Goal: Task Accomplishment & Management: Use online tool/utility

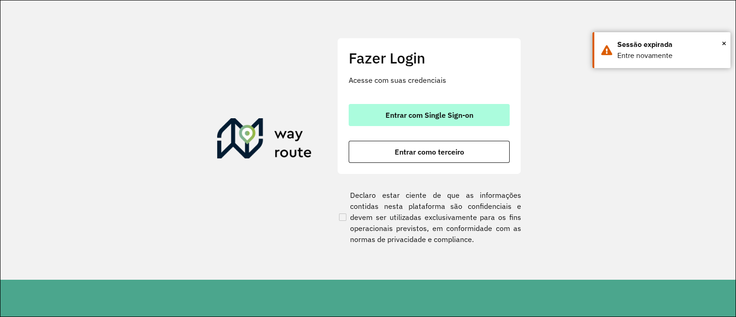
click at [419, 111] on span "Entrar com Single Sign-on" at bounding box center [430, 114] width 88 height 7
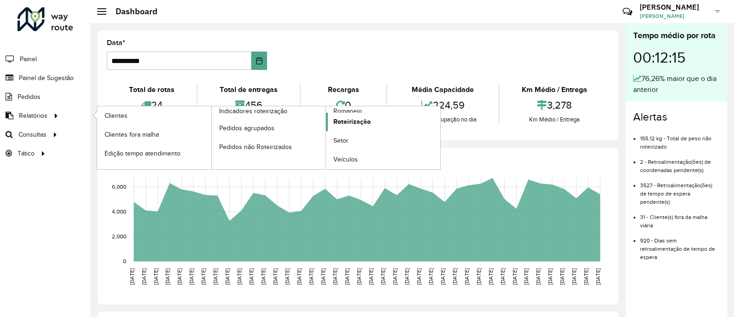
click at [366, 125] on span "Roteirização" at bounding box center [351, 122] width 37 height 10
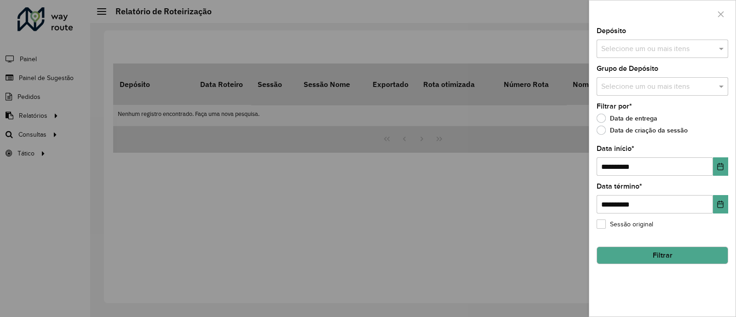
click at [683, 56] on div "Selecione um ou mais itens" at bounding box center [663, 49] width 132 height 18
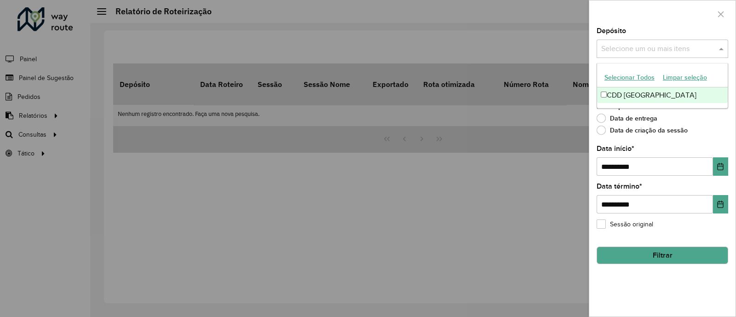
click at [663, 80] on button "Limpar seleção" at bounding box center [685, 77] width 52 height 14
click at [660, 89] on div "CDD [GEOGRAPHIC_DATA]" at bounding box center [662, 95] width 131 height 16
click at [709, 117] on div "Data de entrega" at bounding box center [663, 120] width 132 height 11
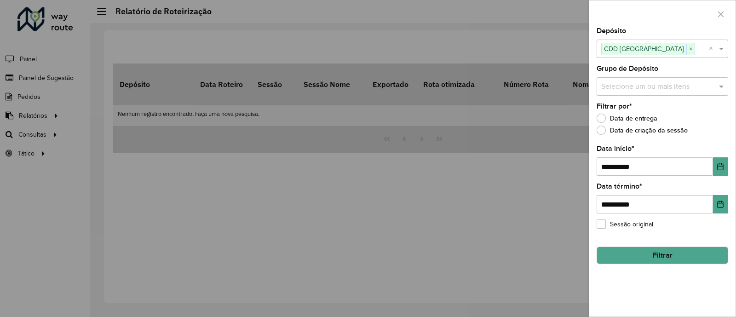
click at [683, 91] on input "text" at bounding box center [658, 86] width 118 height 11
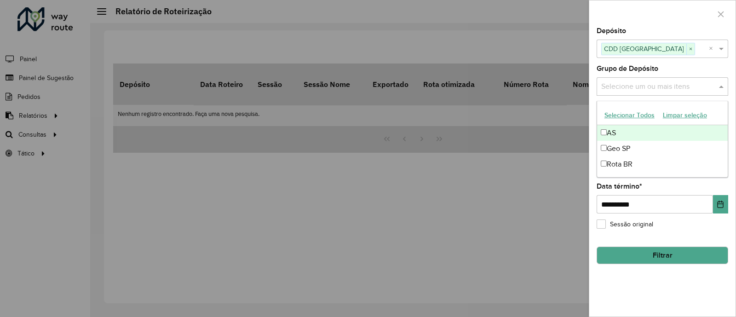
click at [640, 118] on button "Selecionar Todos" at bounding box center [630, 115] width 58 height 14
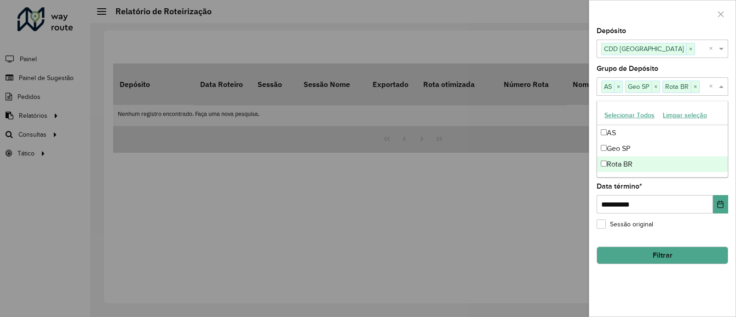
click at [674, 261] on button "Filtrar" at bounding box center [663, 255] width 132 height 17
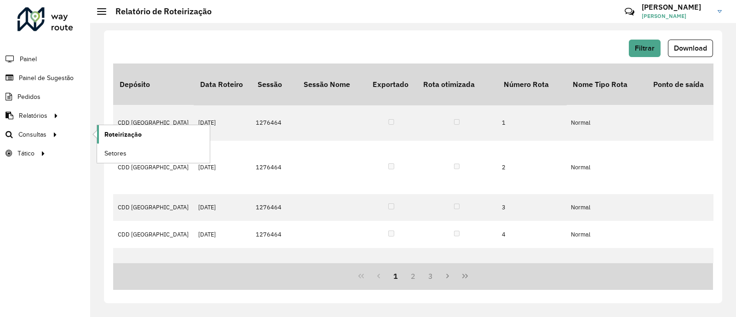
click at [121, 134] on span "Roteirização" at bounding box center [122, 135] width 37 height 10
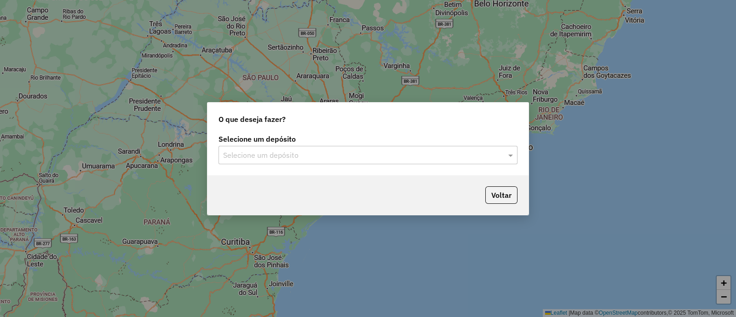
click at [276, 147] on div "Selecione um depósito" at bounding box center [368, 155] width 299 height 18
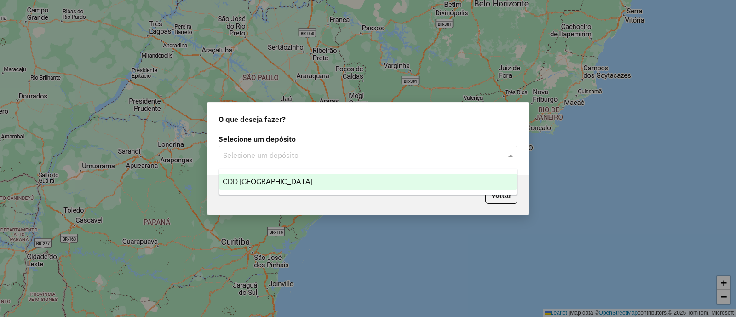
click at [285, 180] on span "CDD [GEOGRAPHIC_DATA]" at bounding box center [268, 182] width 90 height 8
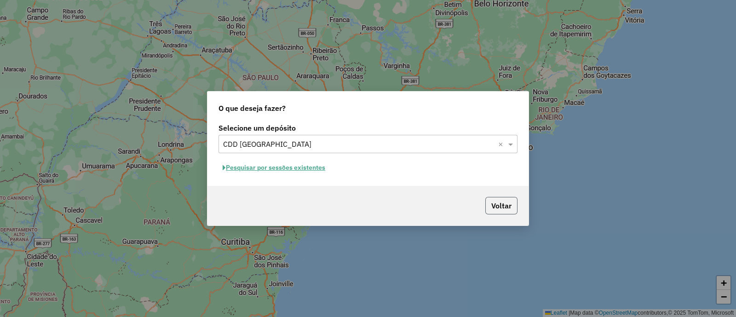
click at [504, 209] on button "Voltar" at bounding box center [502, 205] width 32 height 17
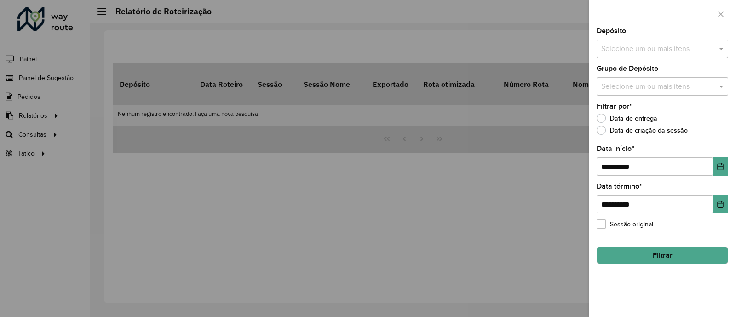
click at [628, 54] on div "Selecione um ou mais itens" at bounding box center [663, 49] width 132 height 18
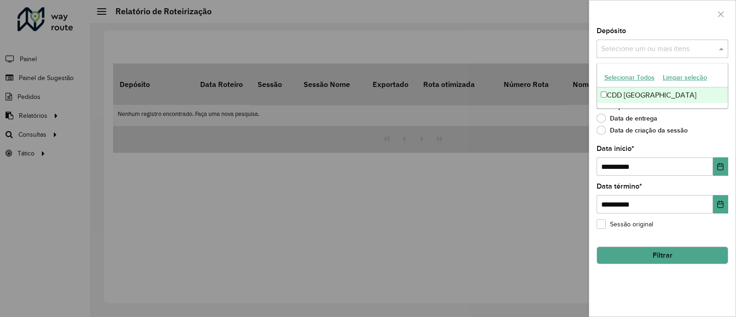
click at [631, 100] on div "CDD [GEOGRAPHIC_DATA]" at bounding box center [662, 95] width 131 height 16
click at [673, 252] on button "Filtrar" at bounding box center [663, 255] width 132 height 17
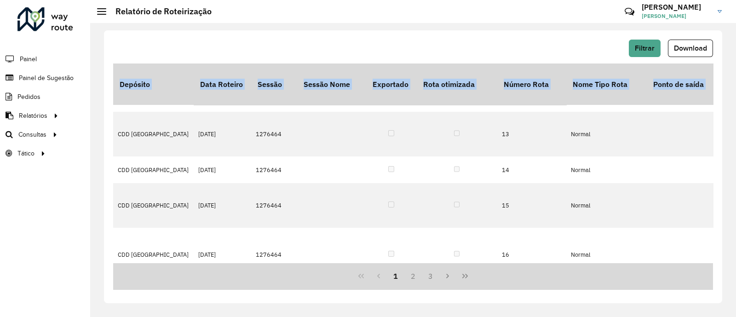
drag, startPoint x: 198, startPoint y: 259, endPoint x: 368, endPoint y: 267, distance: 170.5
click at [368, 267] on div "Depósito Data Roteiro Sessão Sessão Nome Exportado Rota otimizada Número Rota N…" at bounding box center [413, 177] width 600 height 226
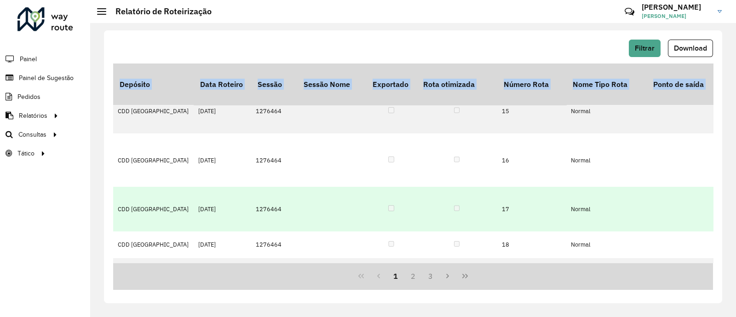
click at [196, 187] on td "[DATE]" at bounding box center [223, 209] width 58 height 45
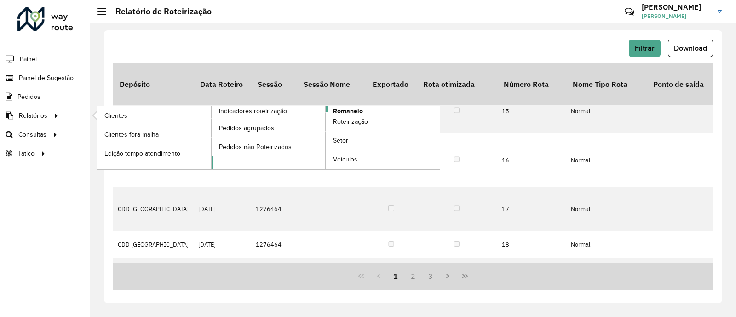
click at [341, 110] on span "Romaneio" at bounding box center [348, 111] width 30 height 10
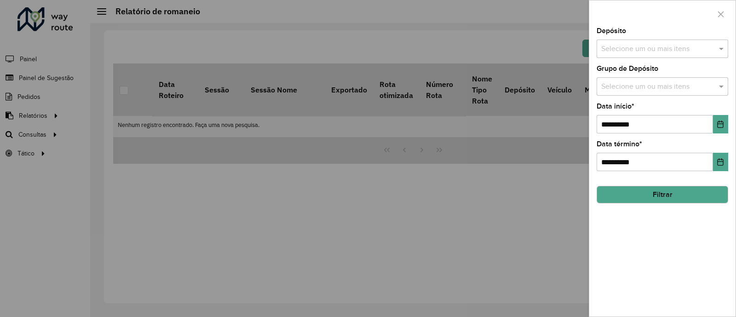
click at [651, 47] on input "text" at bounding box center [658, 49] width 118 height 11
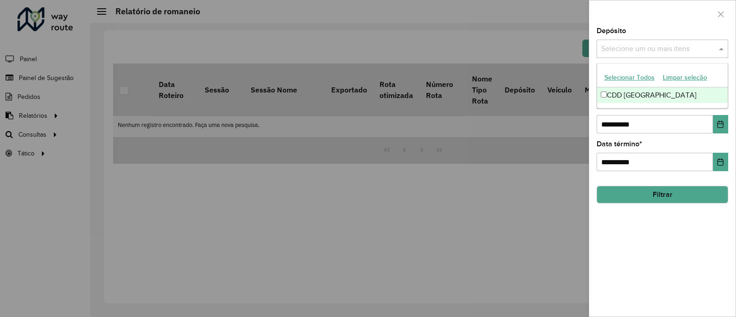
click at [648, 92] on div "CDD [GEOGRAPHIC_DATA]" at bounding box center [662, 95] width 131 height 16
click at [675, 197] on button "Filtrar" at bounding box center [663, 194] width 132 height 17
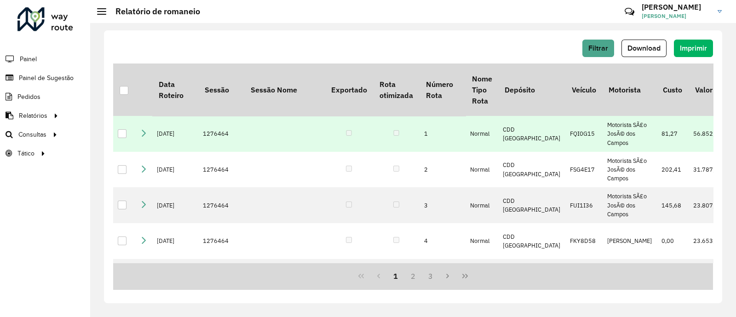
click at [123, 138] on div at bounding box center [122, 133] width 9 height 9
click at [694, 47] on span "Imprimir" at bounding box center [693, 48] width 27 height 8
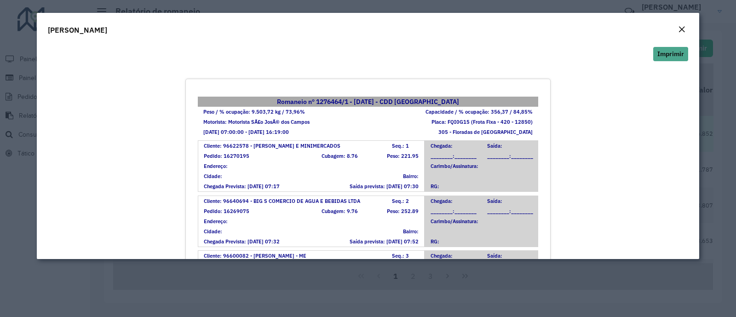
click at [377, 137] on div "305 - Floradas de [GEOGRAPHIC_DATA]" at bounding box center [425, 132] width 227 height 10
click at [684, 31] on em "Close" at bounding box center [681, 29] width 7 height 7
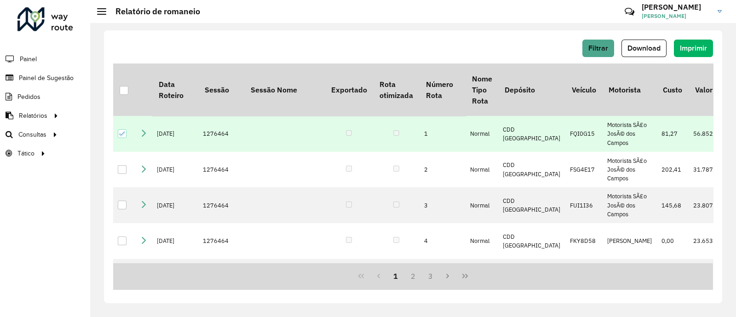
click at [124, 132] on icon at bounding box center [122, 134] width 6 height 6
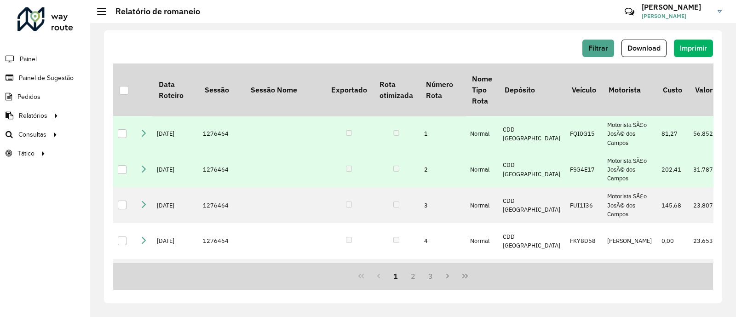
click at [118, 174] on div at bounding box center [122, 169] width 9 height 9
click at [681, 49] on span "Imprimir" at bounding box center [693, 48] width 27 height 8
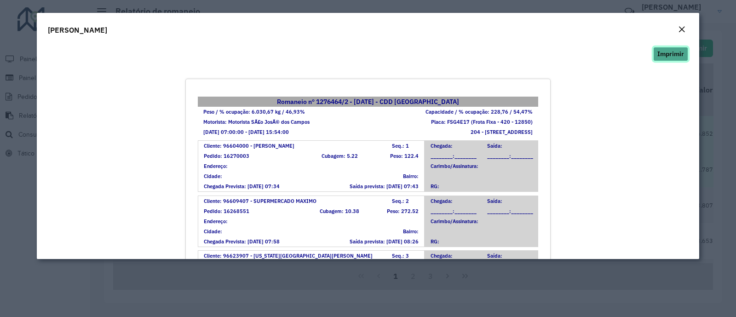
click at [671, 57] on button "Imprimir" at bounding box center [671, 54] width 35 height 14
click at [682, 48] on button "Imprimir" at bounding box center [671, 54] width 35 height 14
click at [683, 27] on em "Close" at bounding box center [681, 29] width 7 height 7
